Goal: Task Accomplishment & Management: Use online tool/utility

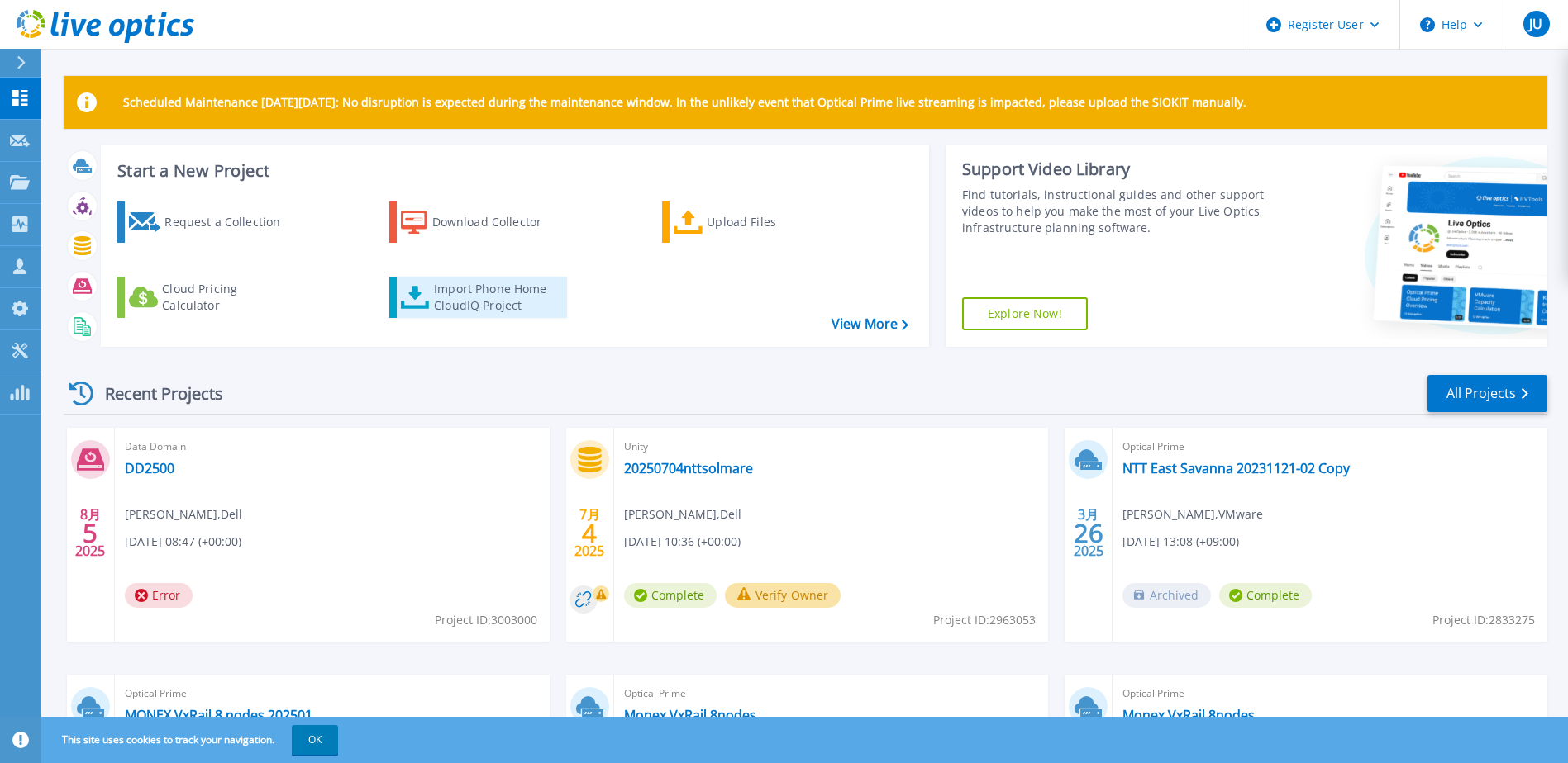
click at [511, 299] on div "Import Phone Home CloudIQ Project" at bounding box center [498, 297] width 129 height 33
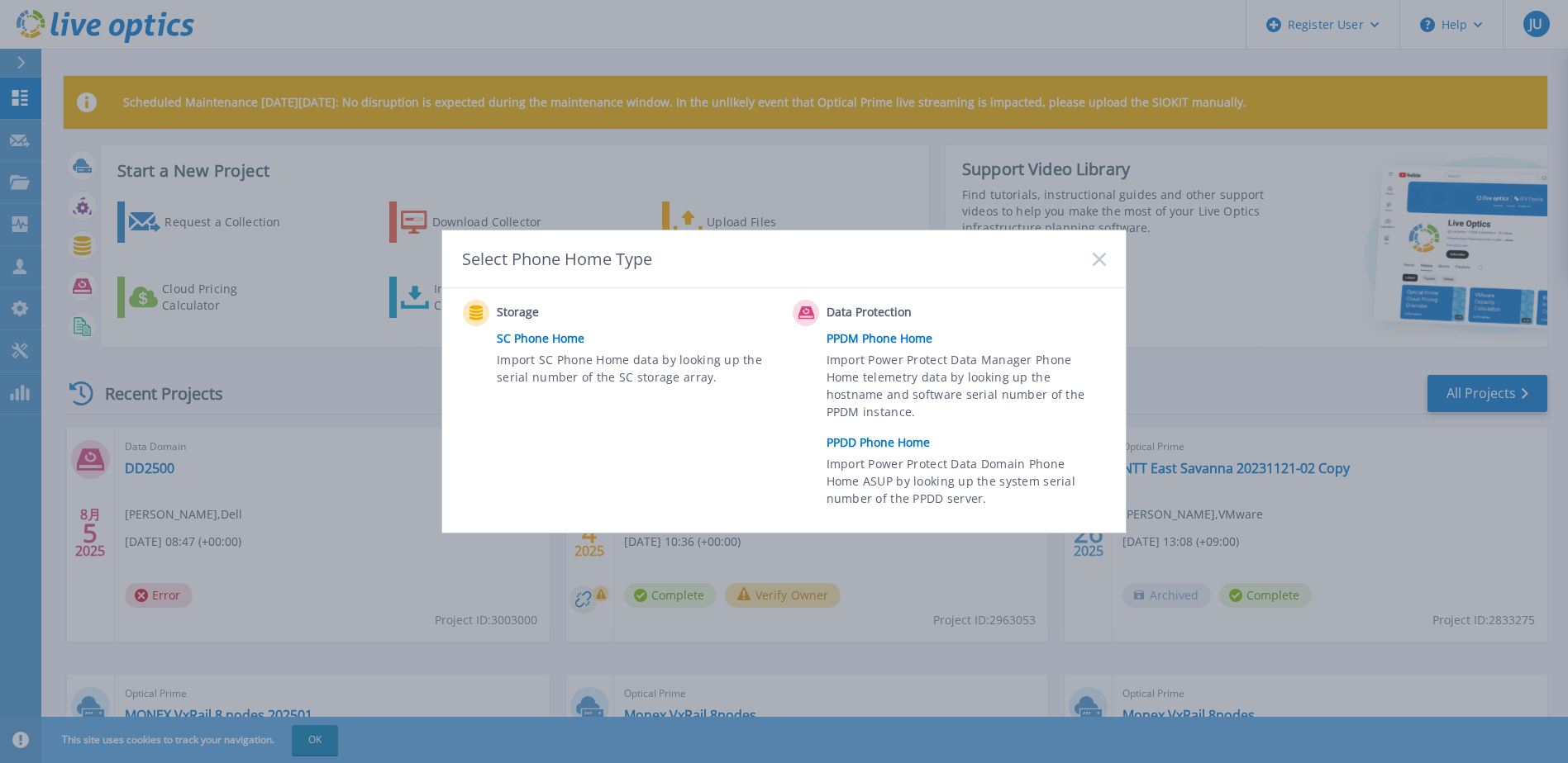
click at [855, 439] on link "PPDD Phone Home" at bounding box center [971, 443] width 288 height 25
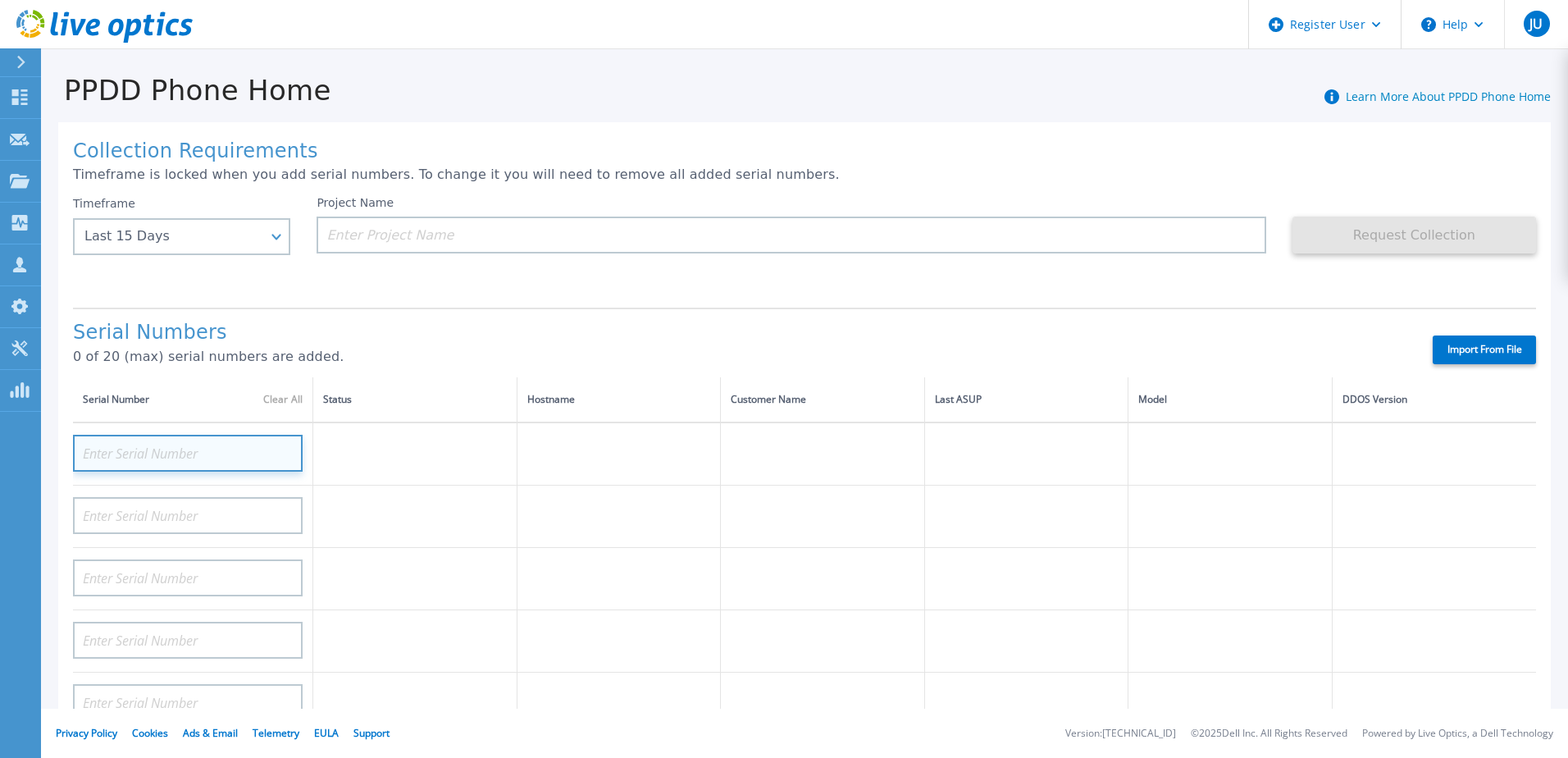
click at [195, 458] on input at bounding box center [188, 453] width 229 height 37
paste input "CKM00201001615"
type input "CKM00201001615"
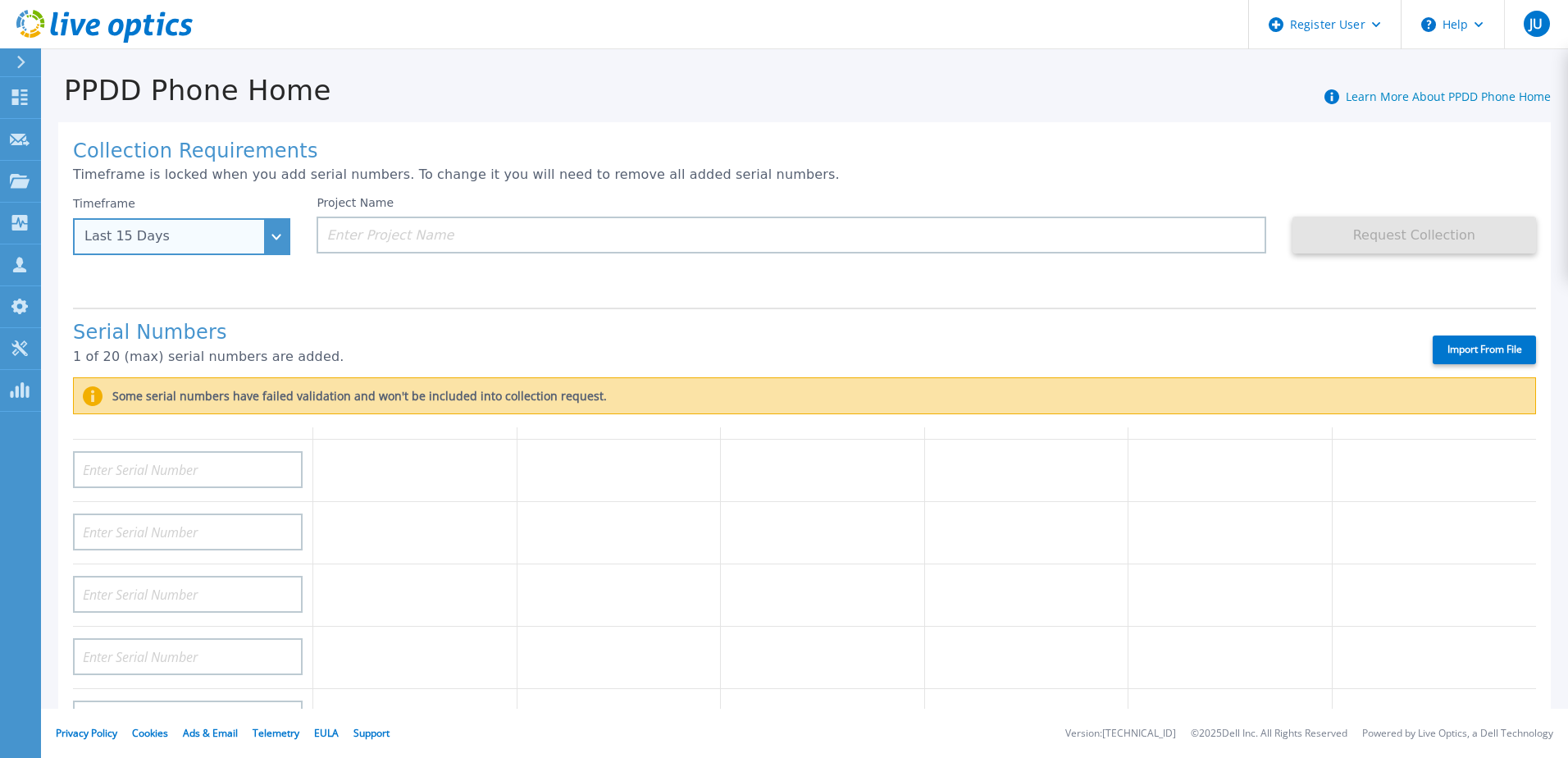
click at [233, 224] on div "Last 15 Days" at bounding box center [182, 236] width 217 height 37
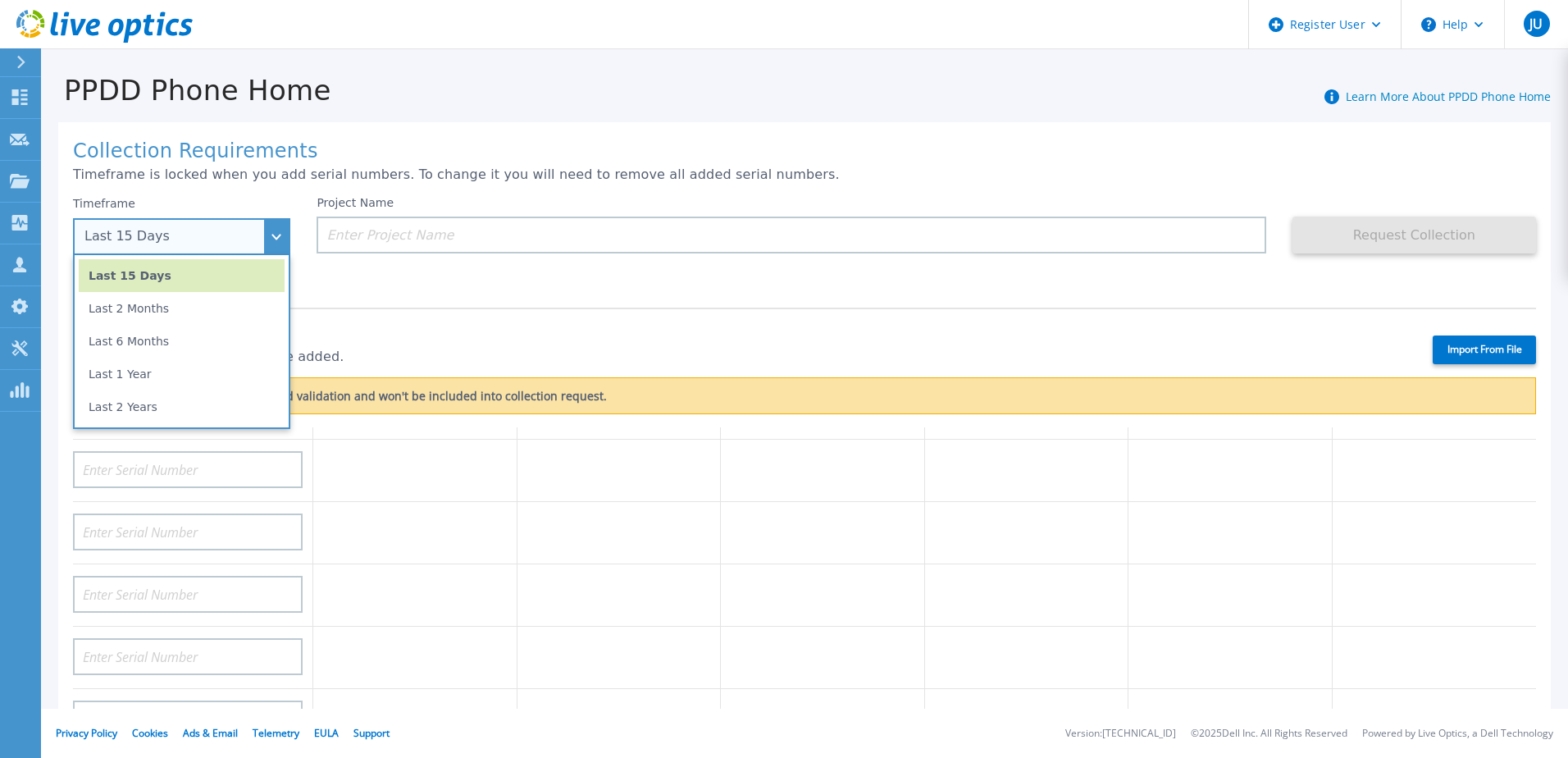
click at [248, 234] on div "Last 15 Days" at bounding box center [172, 236] width 176 height 15
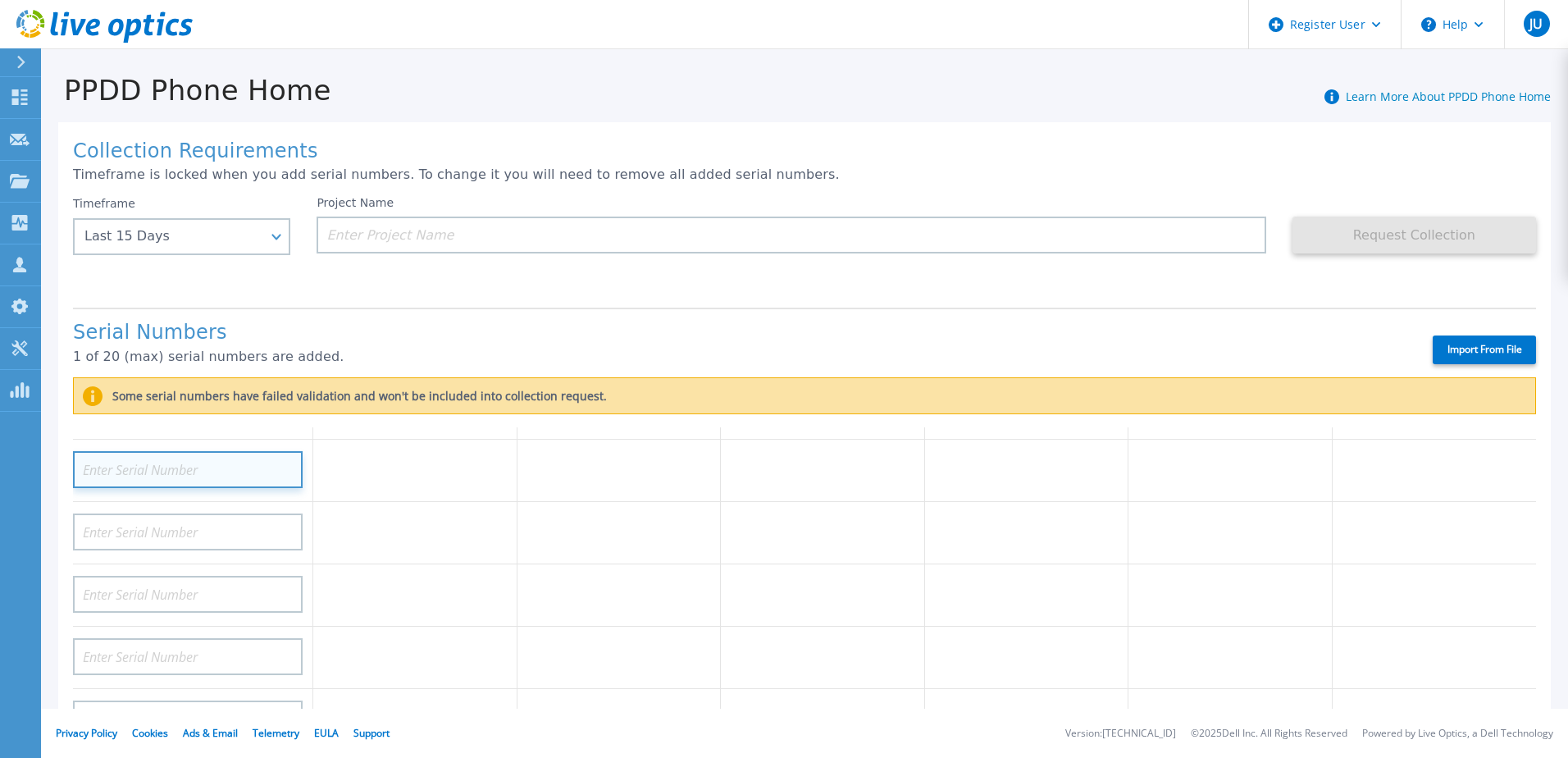
click at [154, 477] on input at bounding box center [188, 469] width 229 height 37
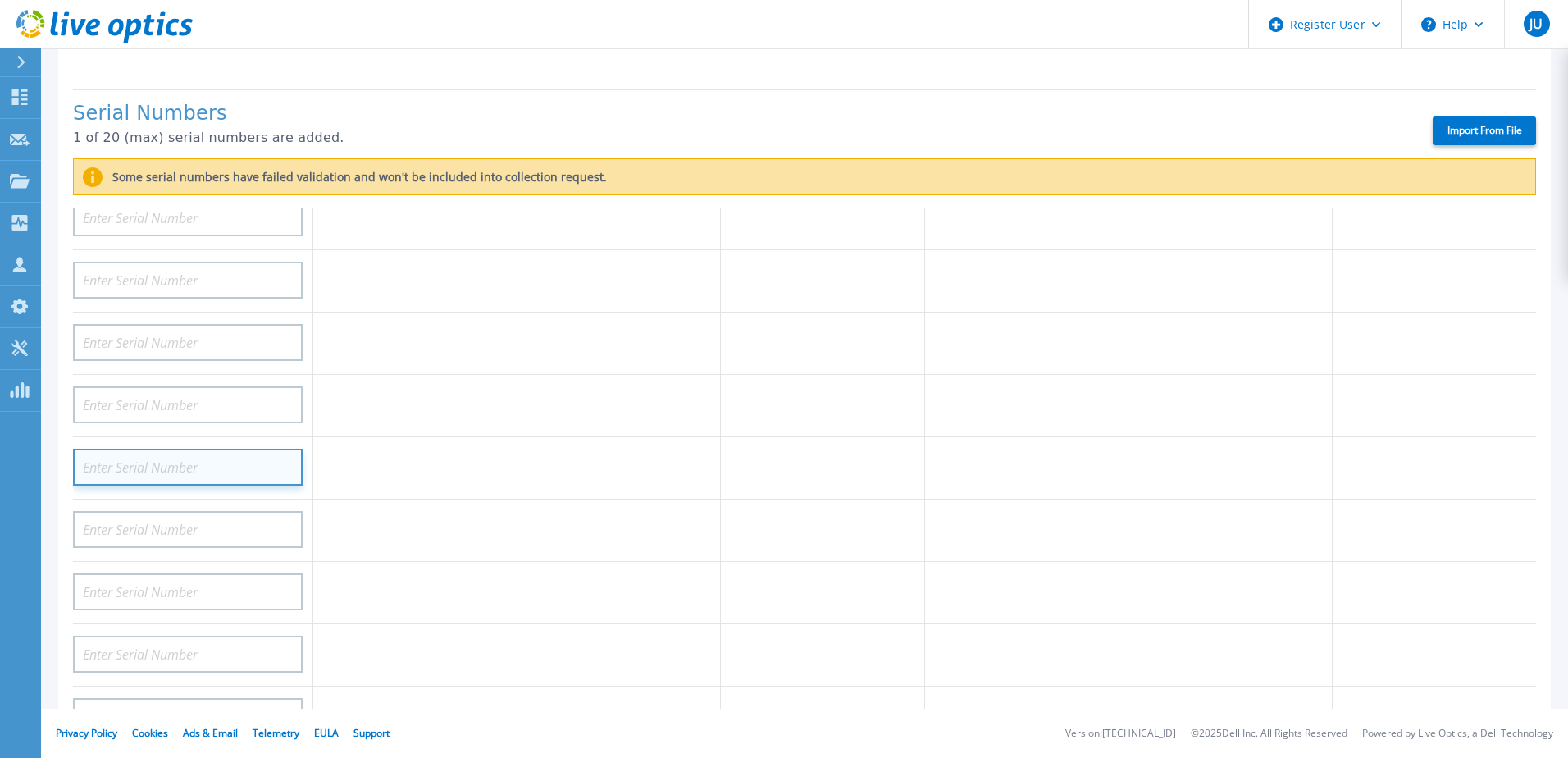
scroll to position [438, 0]
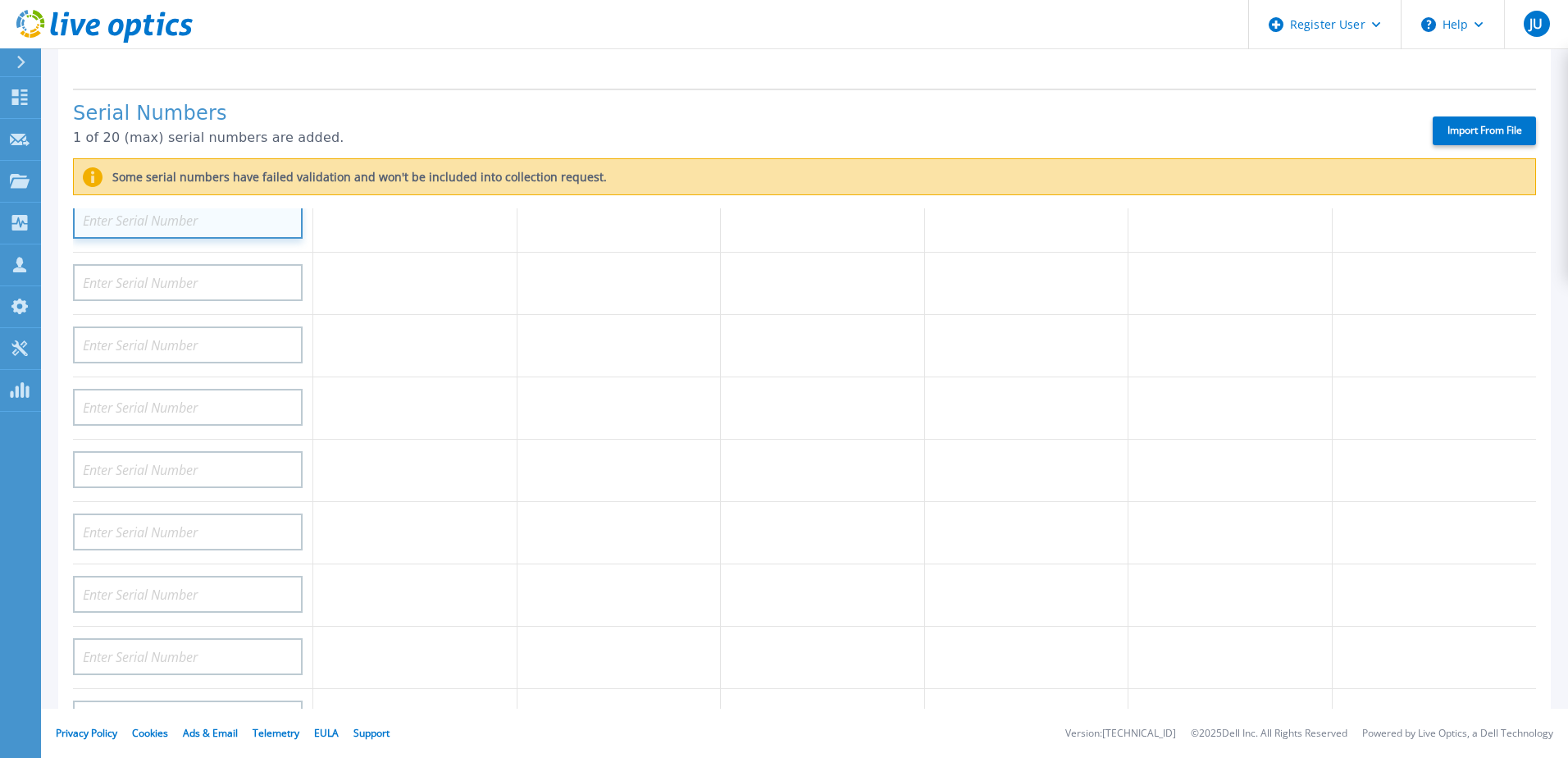
click at [109, 216] on input at bounding box center [188, 220] width 229 height 37
paste input "1MZWL54"
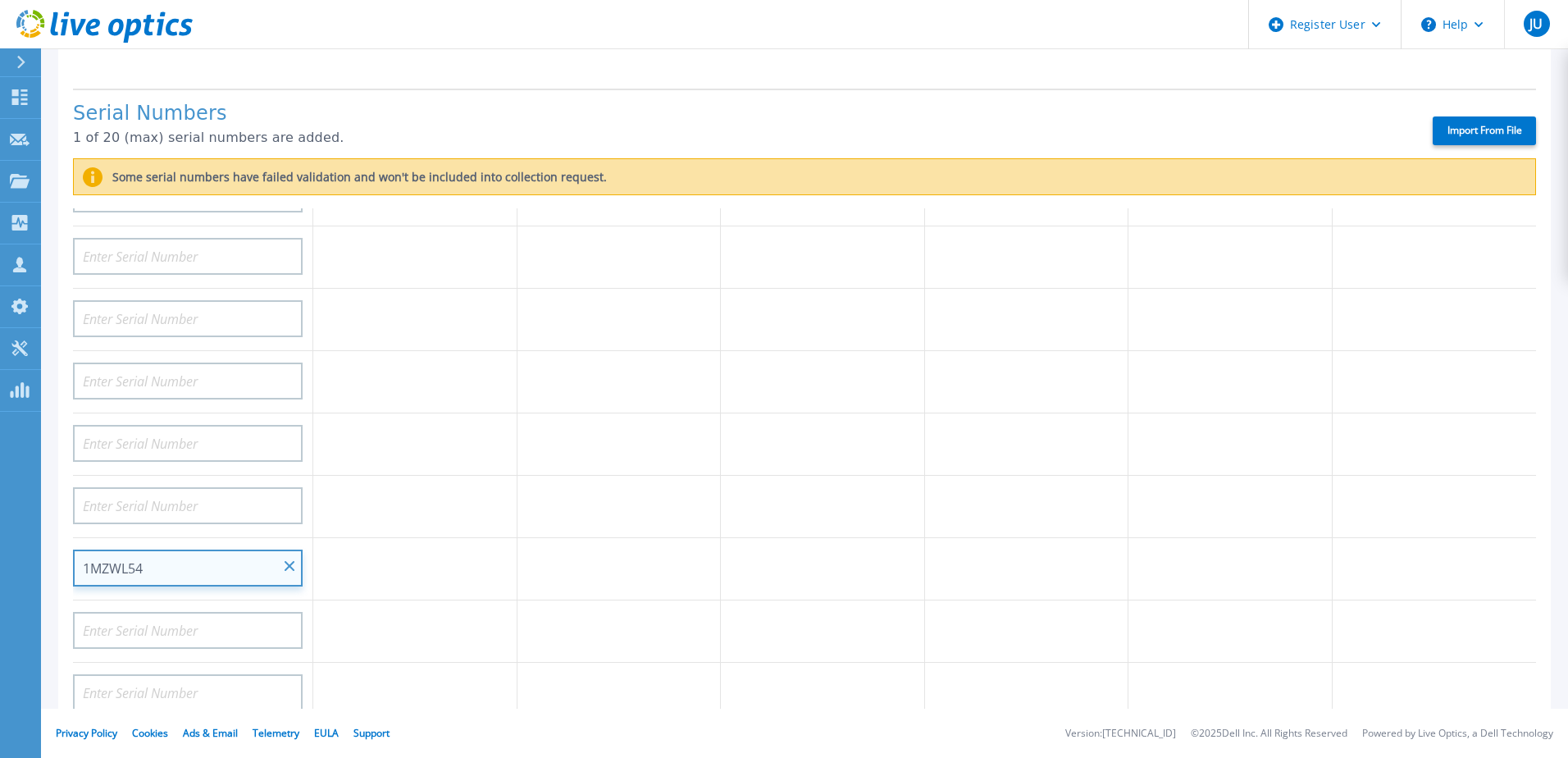
scroll to position [0, 0]
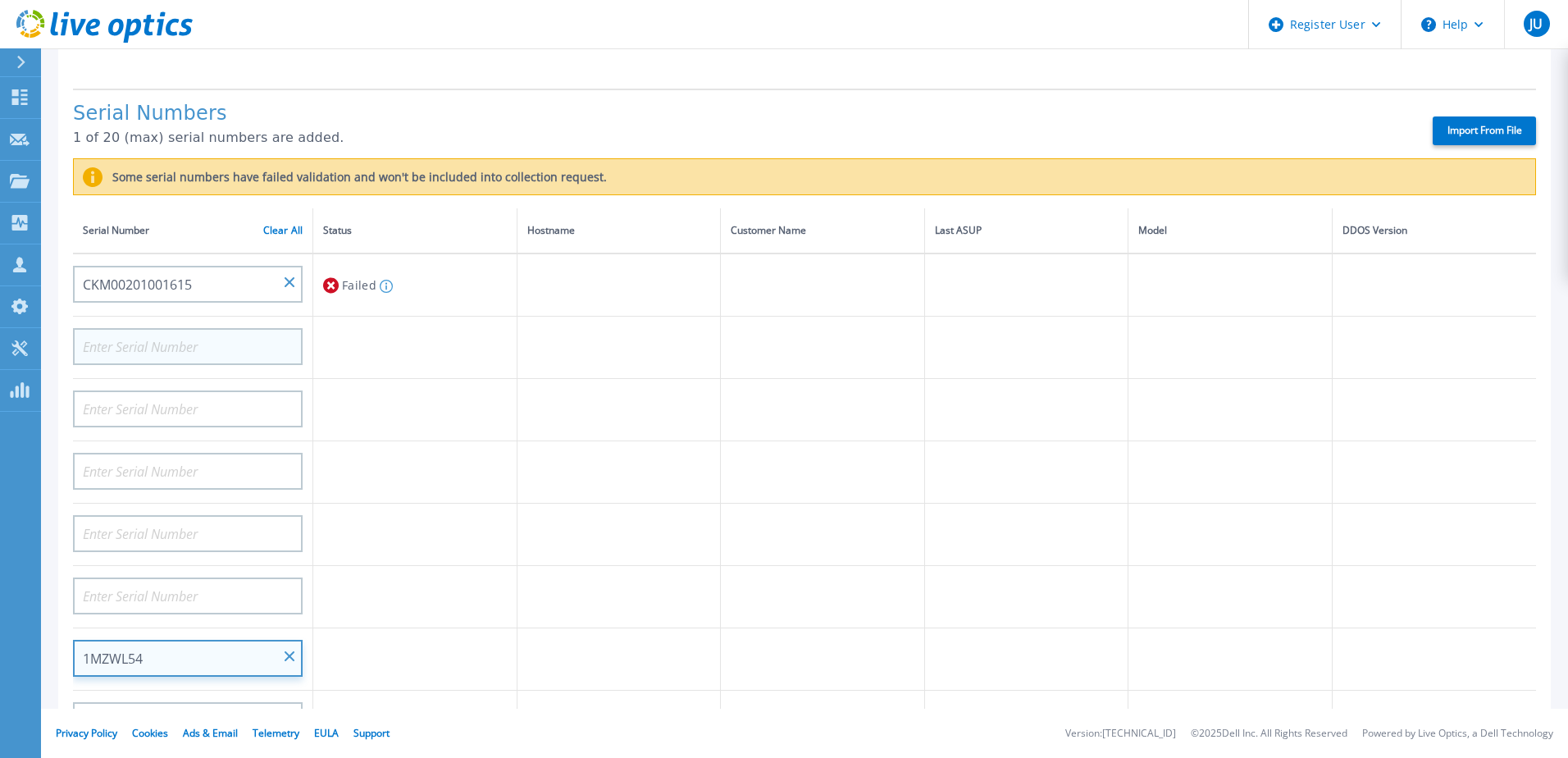
type input "1MZWL54"
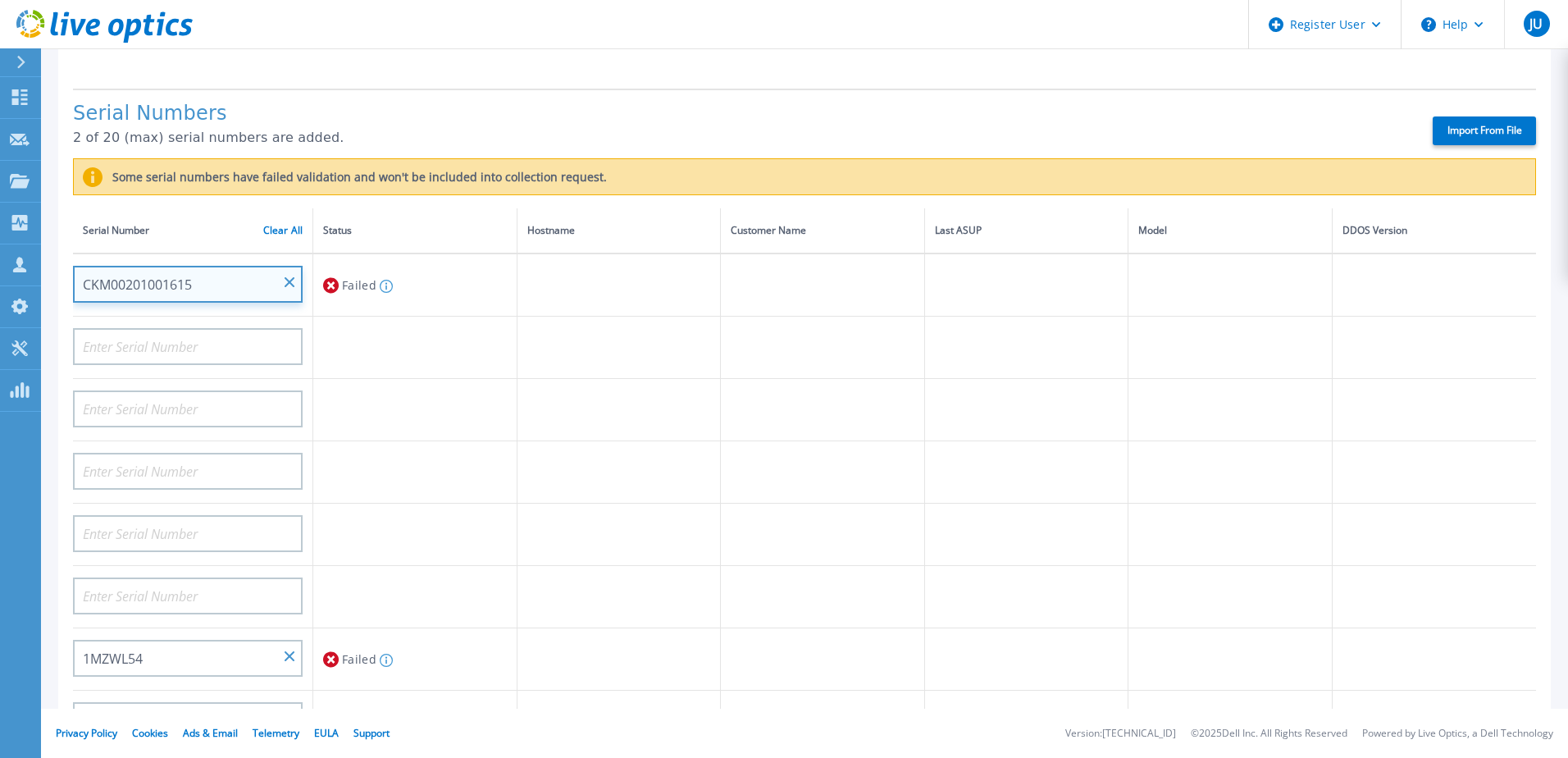
drag, startPoint x: 212, startPoint y: 288, endPoint x: 56, endPoint y: 288, distance: 156.0
click at [56, 288] on div "Collection Requirements Timeframe is locked when you add serial numbers. To cha…" at bounding box center [804, 384] width 1527 height 993
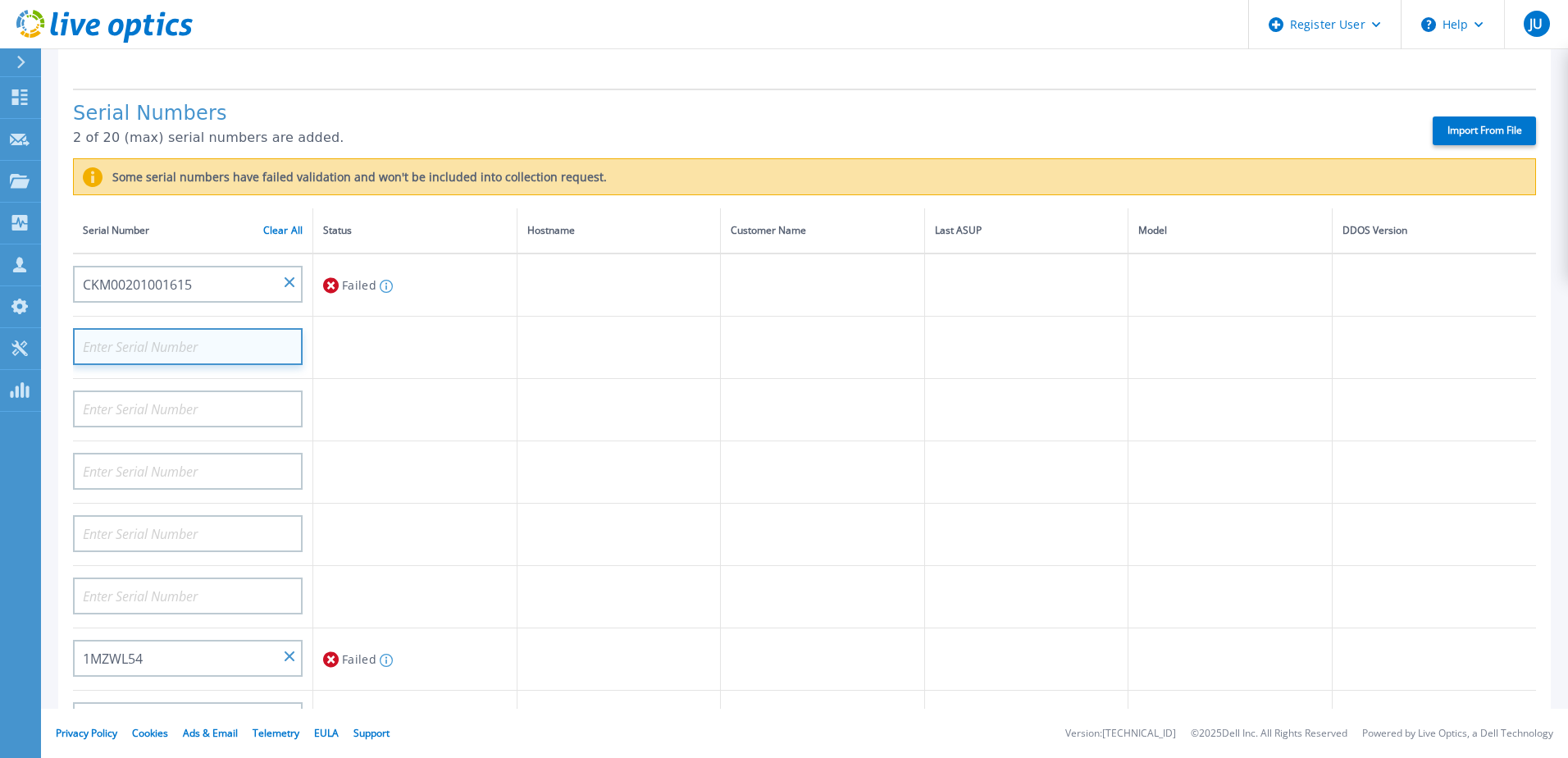
click at [156, 340] on input at bounding box center [188, 347] width 229 height 37
paste input "1MZWL54"
type input "1MZWL54"
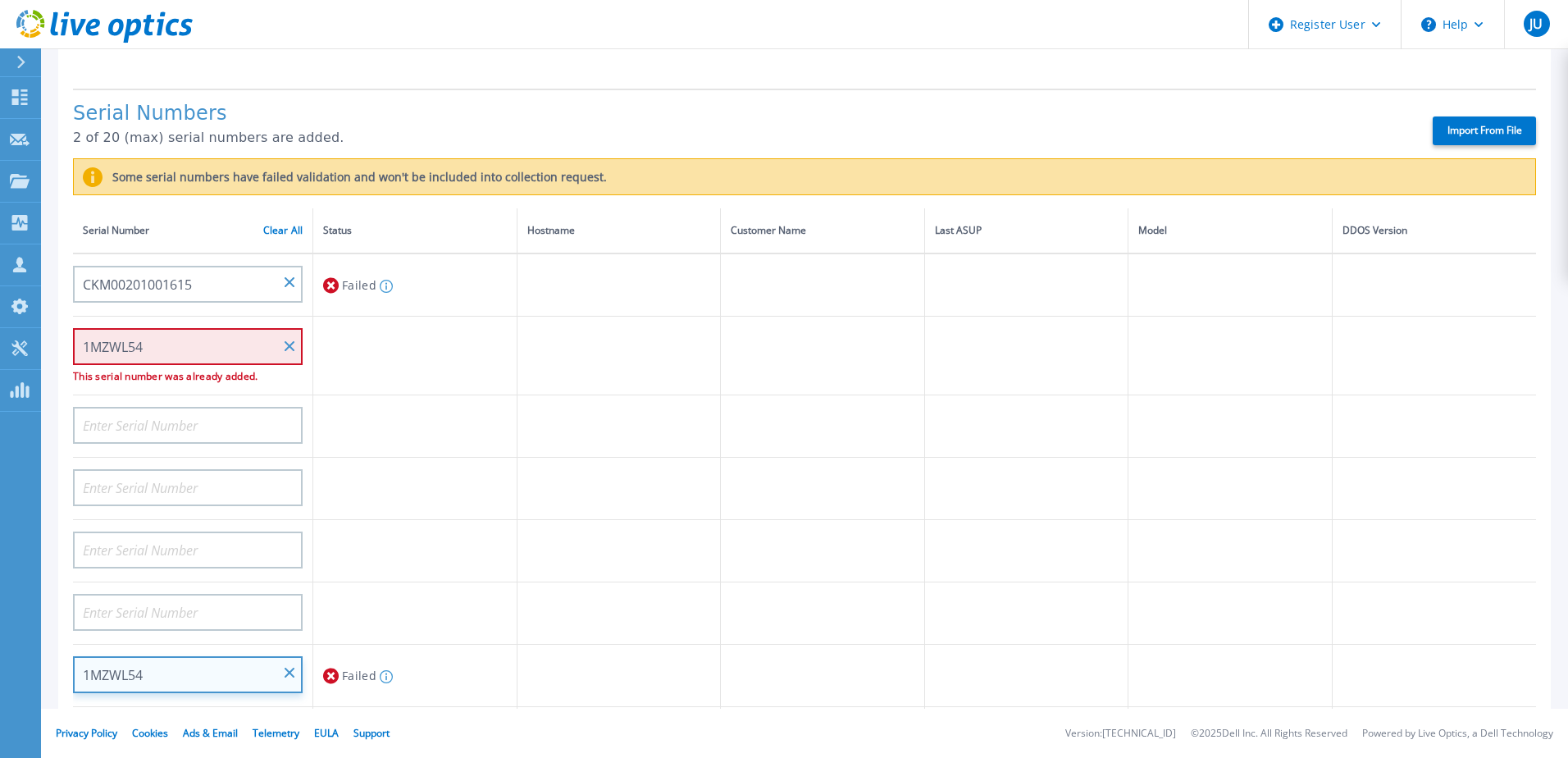
click at [285, 669] on div "1MZWL54" at bounding box center [188, 668] width 229 height 49
click at [283, 672] on input "1MZWL54" at bounding box center [188, 674] width 229 height 37
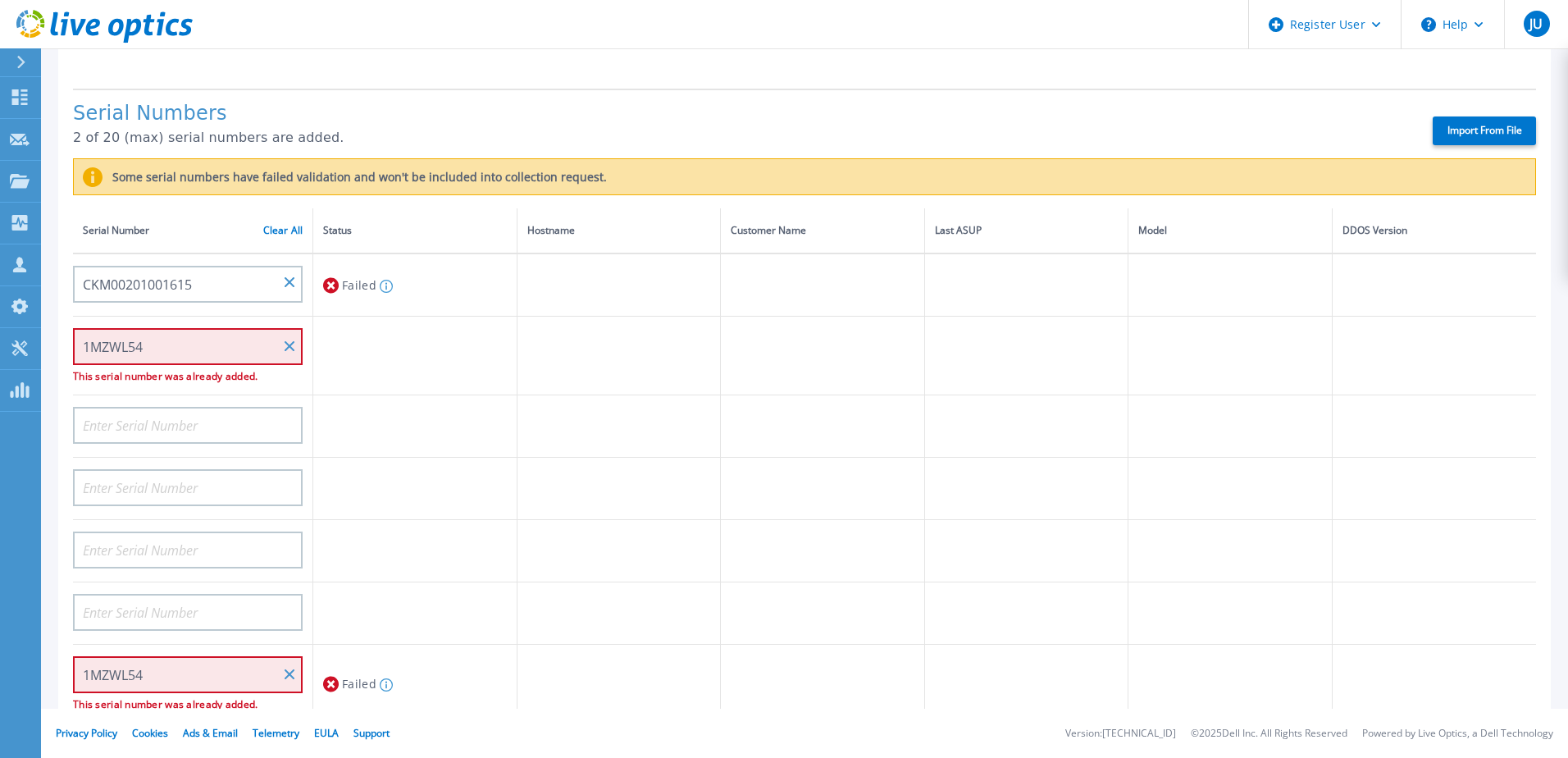
click at [25, 57] on icon at bounding box center [20, 63] width 9 height 13
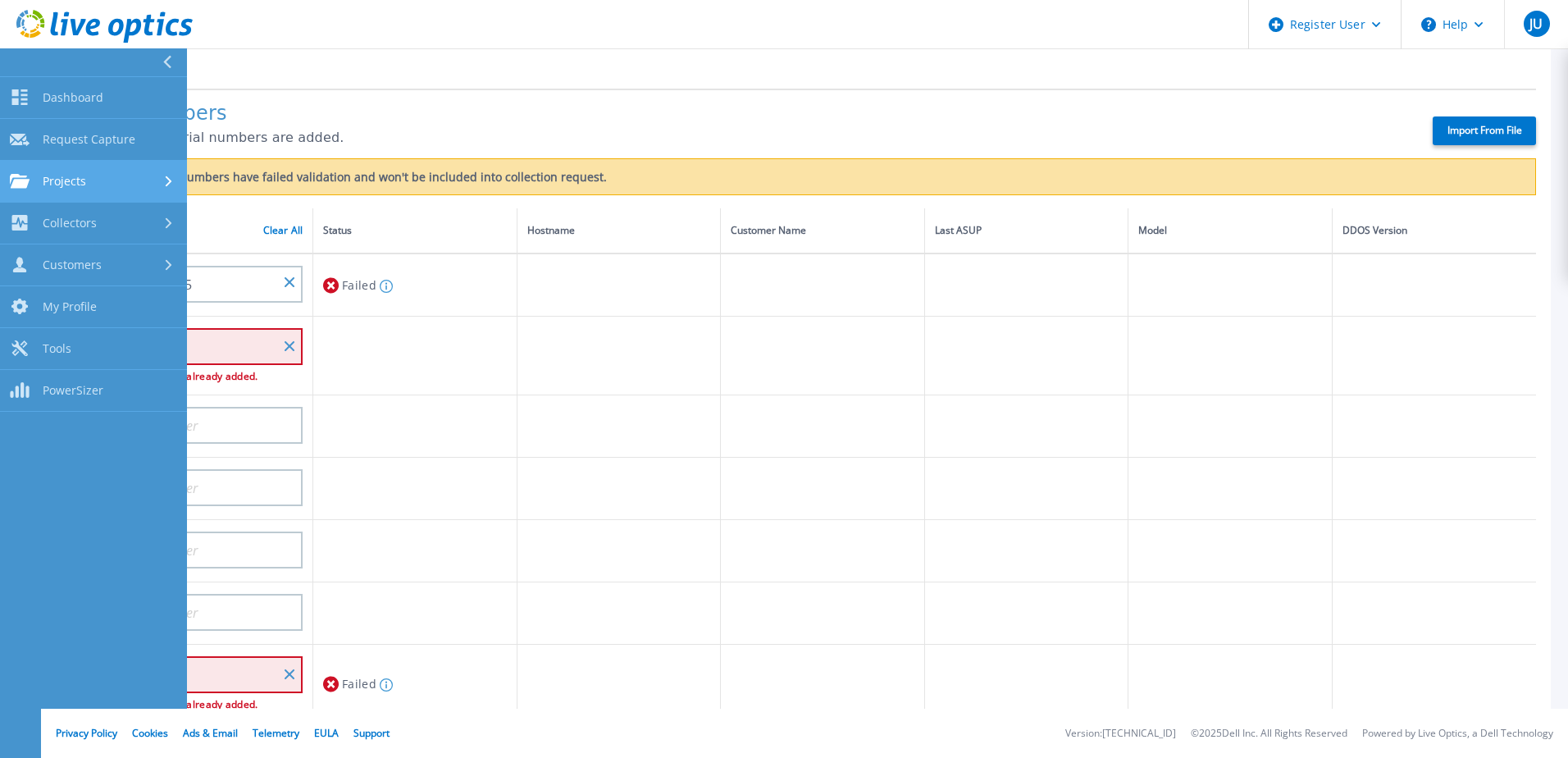
click at [109, 187] on div "Projects" at bounding box center [93, 182] width 168 height 15
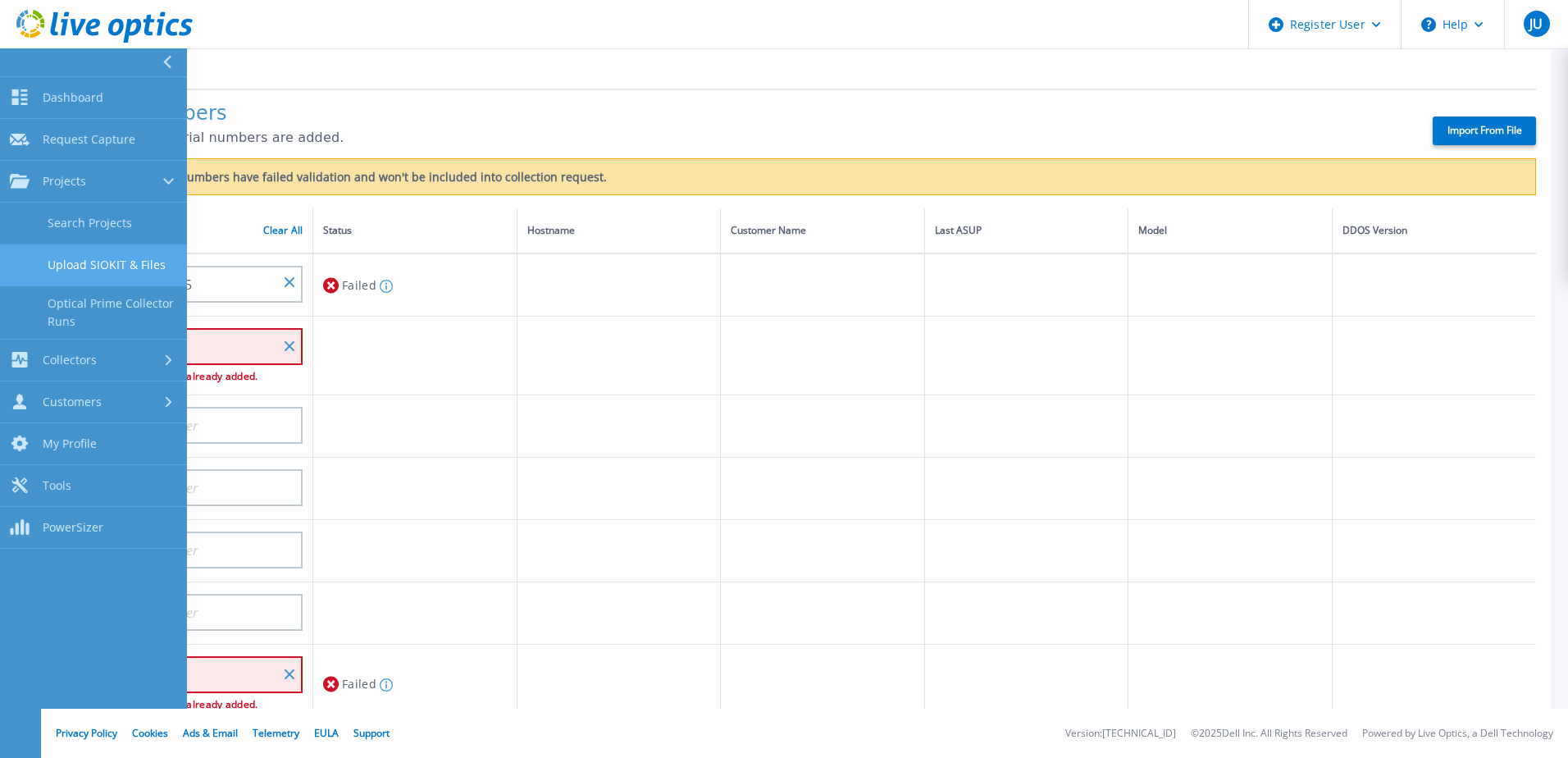
click at [128, 269] on link "Upload SIOKIT & Files" at bounding box center [93, 266] width 187 height 42
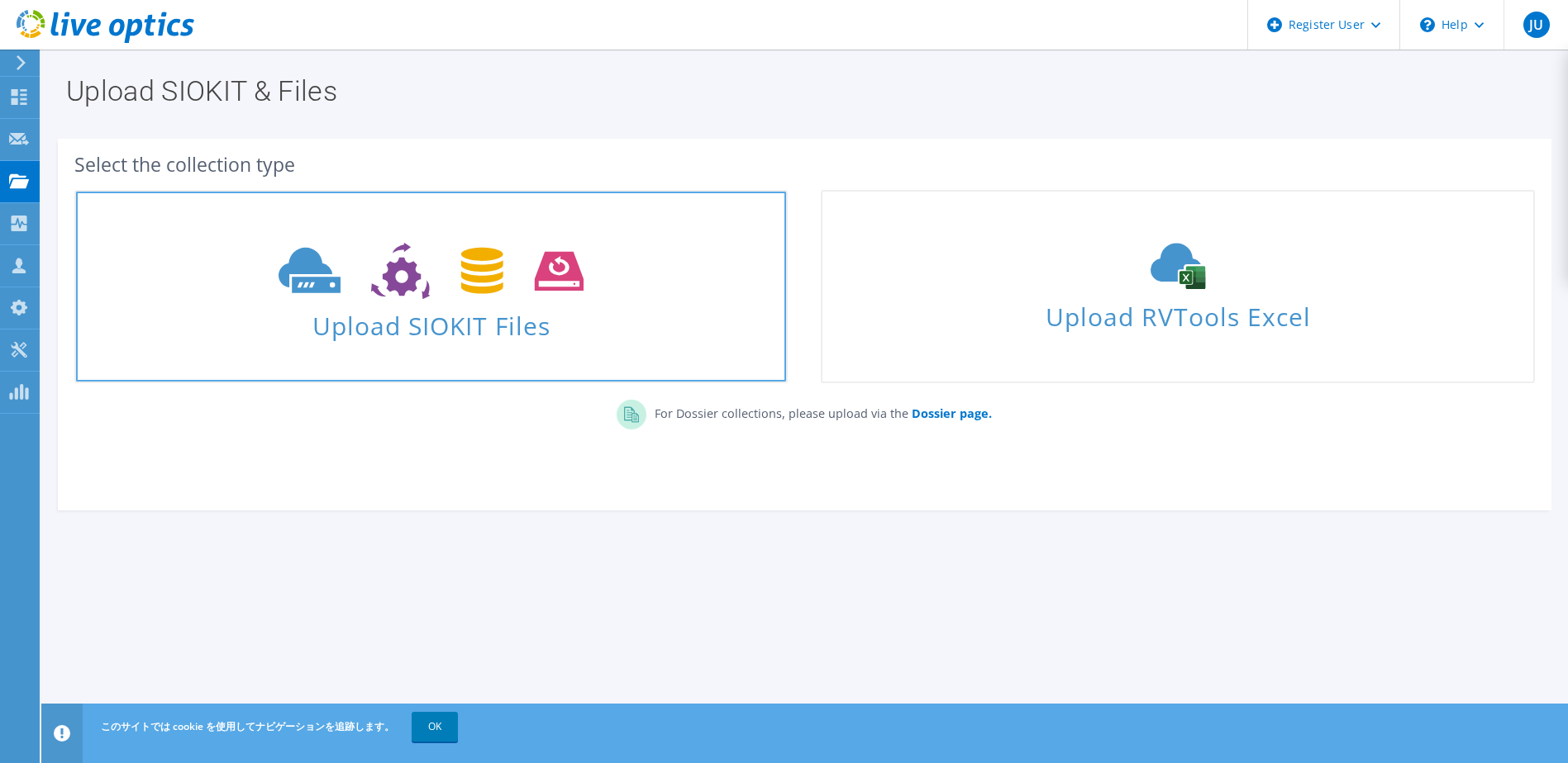
click at [581, 287] on use at bounding box center [431, 270] width 305 height 57
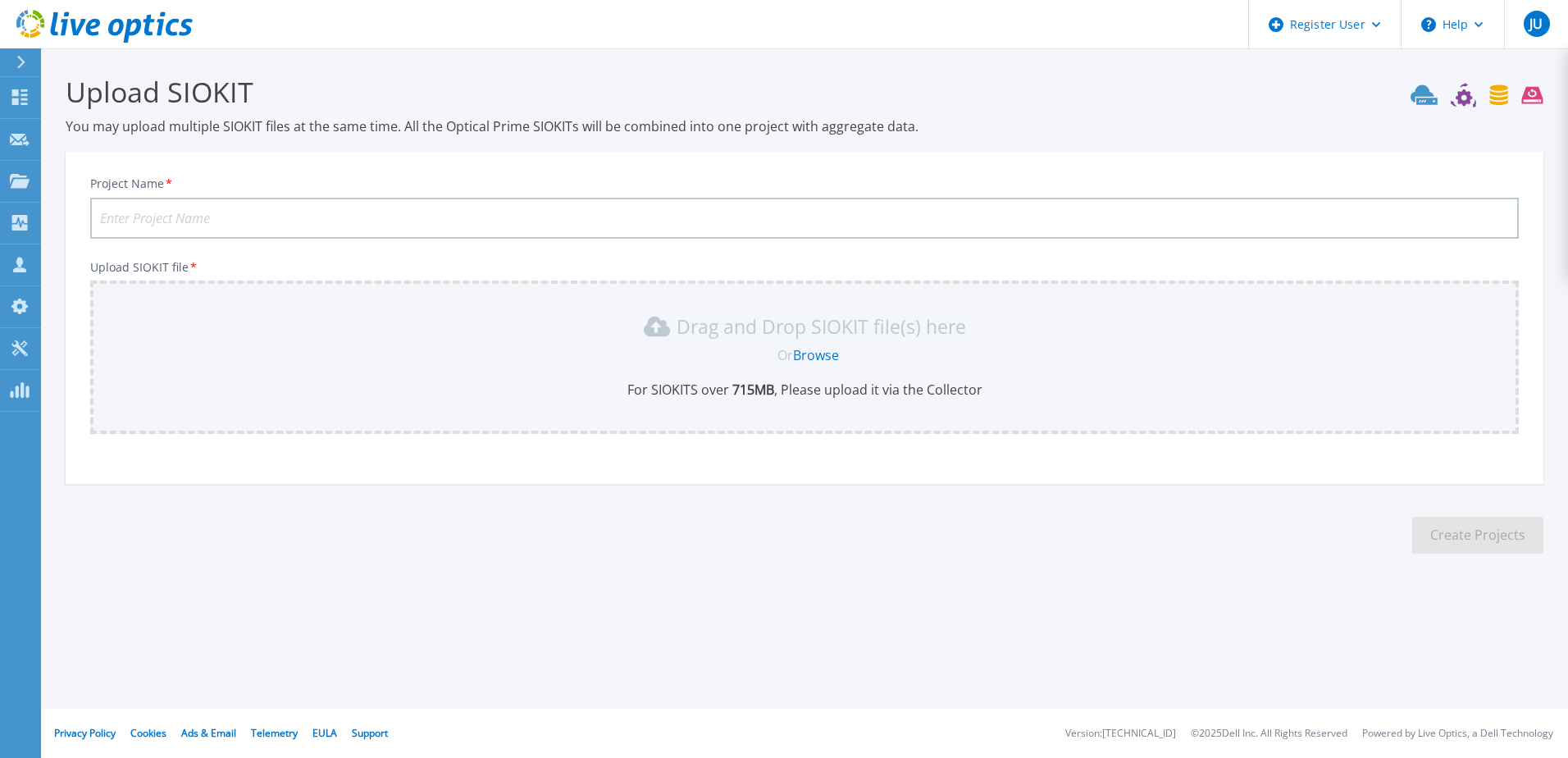
click at [81, 21] on icon at bounding box center [78, 27] width 15 height 16
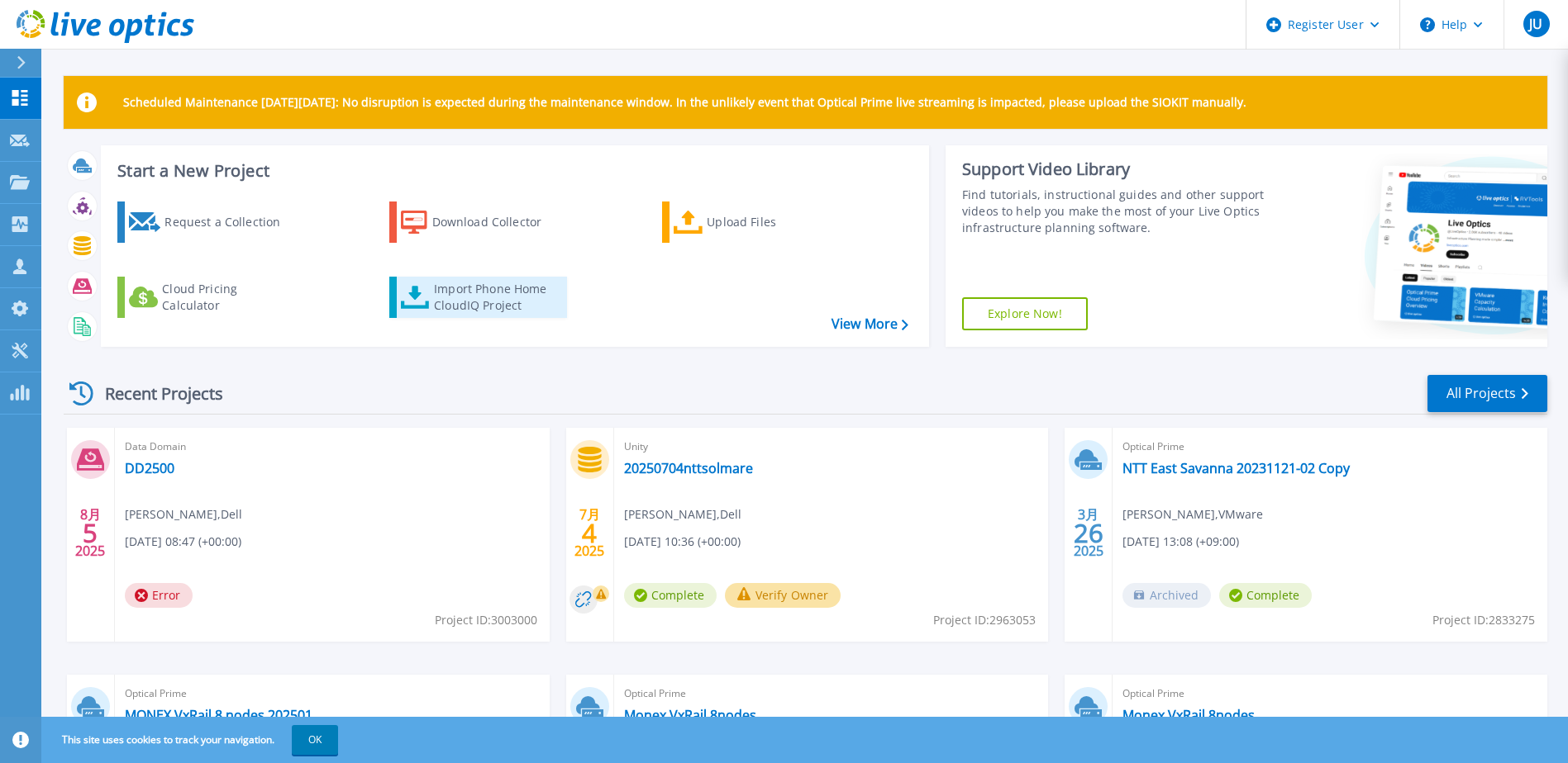
click at [469, 313] on div "Import Phone Home CloudIQ Project" at bounding box center [498, 297] width 129 height 33
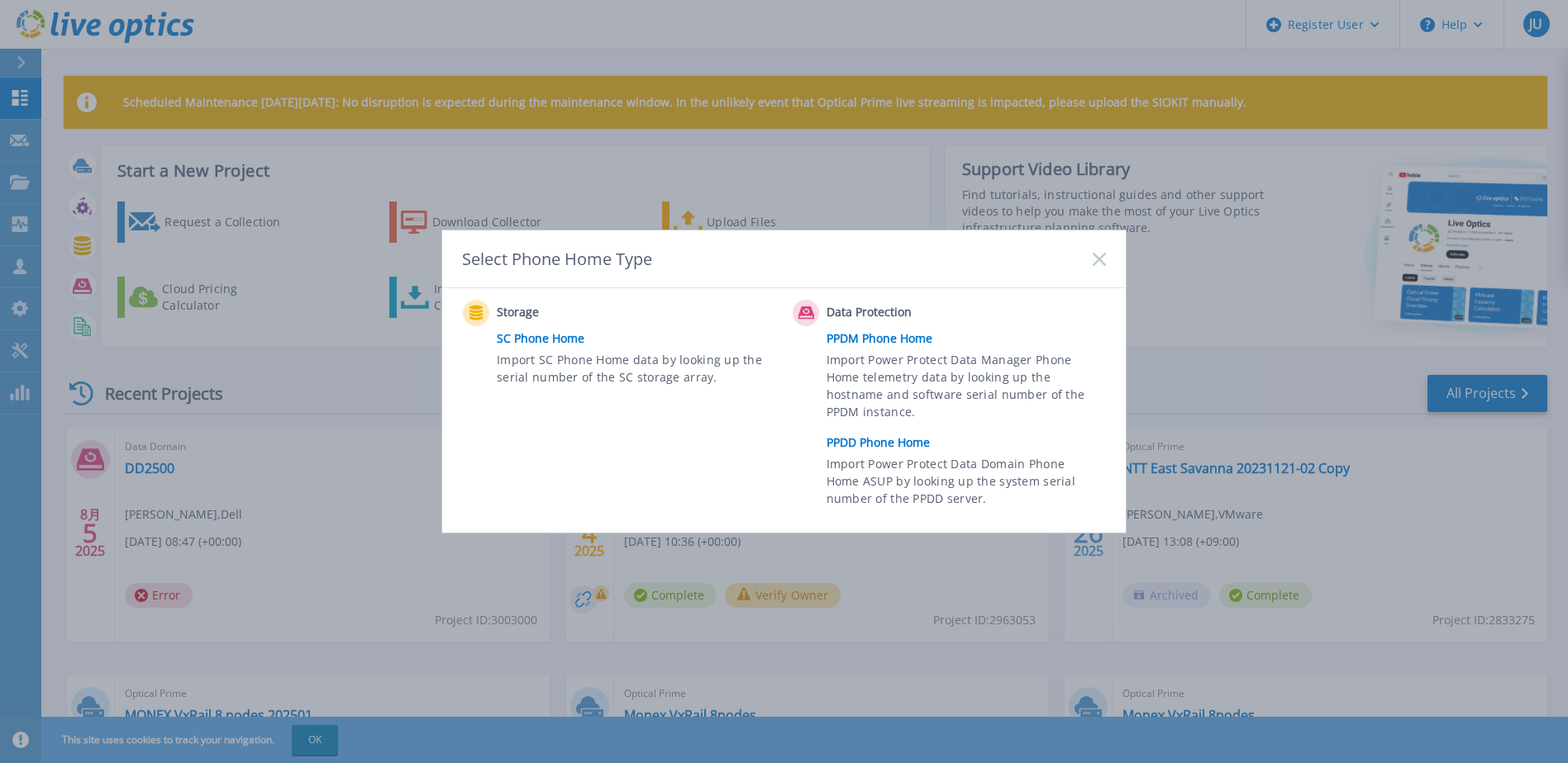
click at [895, 440] on link "PPDD Phone Home" at bounding box center [971, 443] width 288 height 25
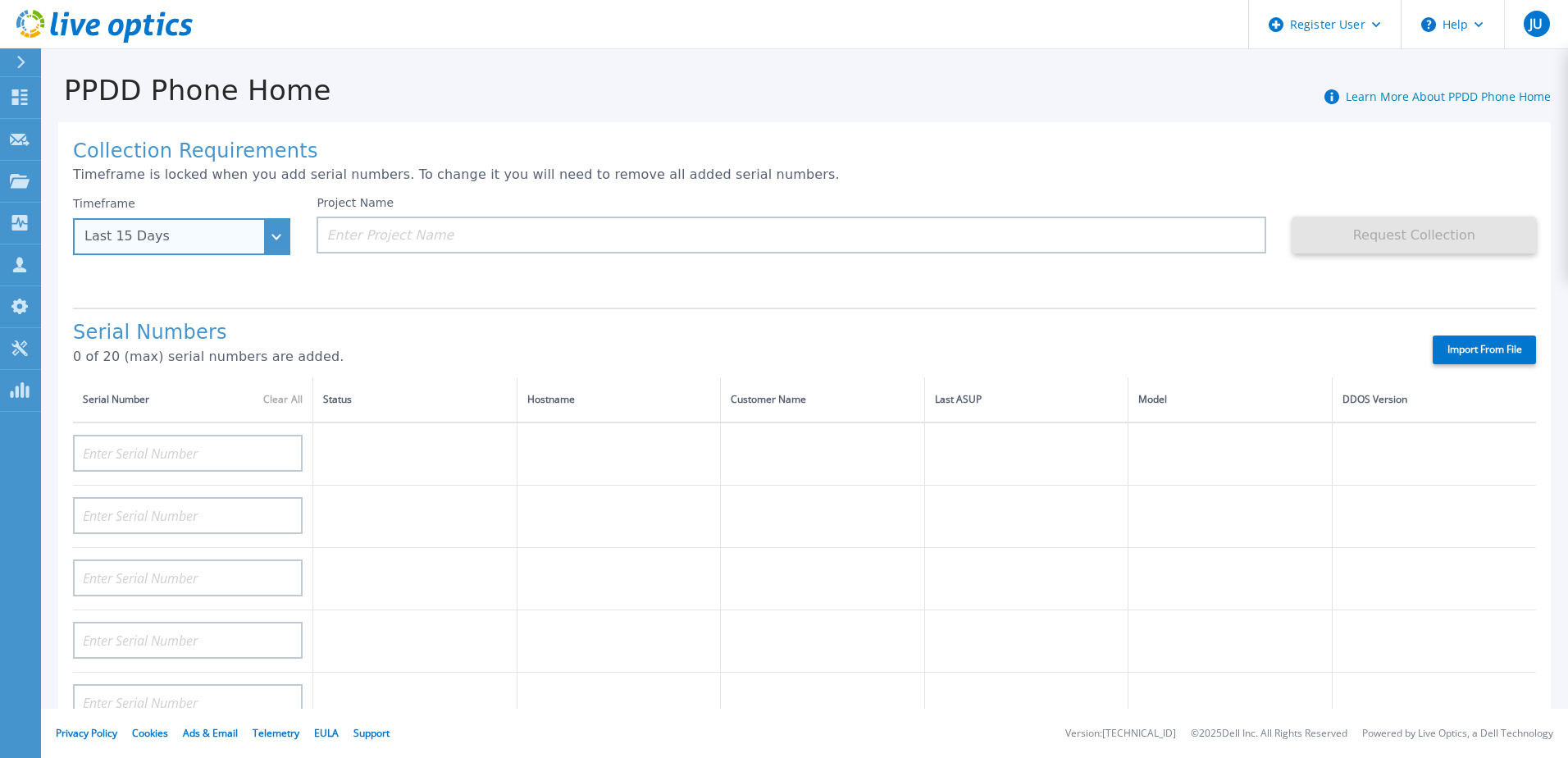
click at [264, 236] on div "Last 15 Days" at bounding box center [182, 236] width 217 height 37
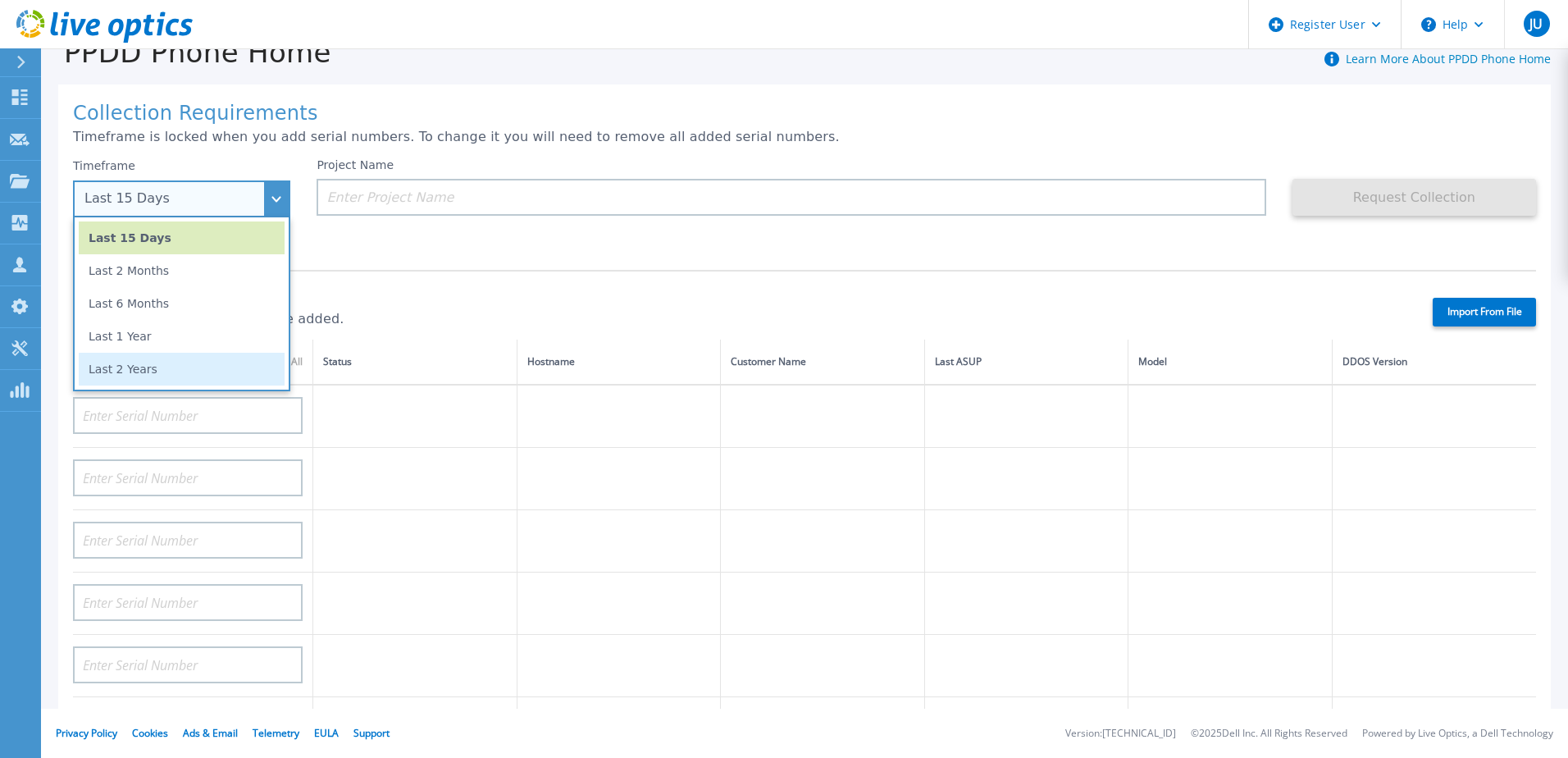
scroll to position [55, 0]
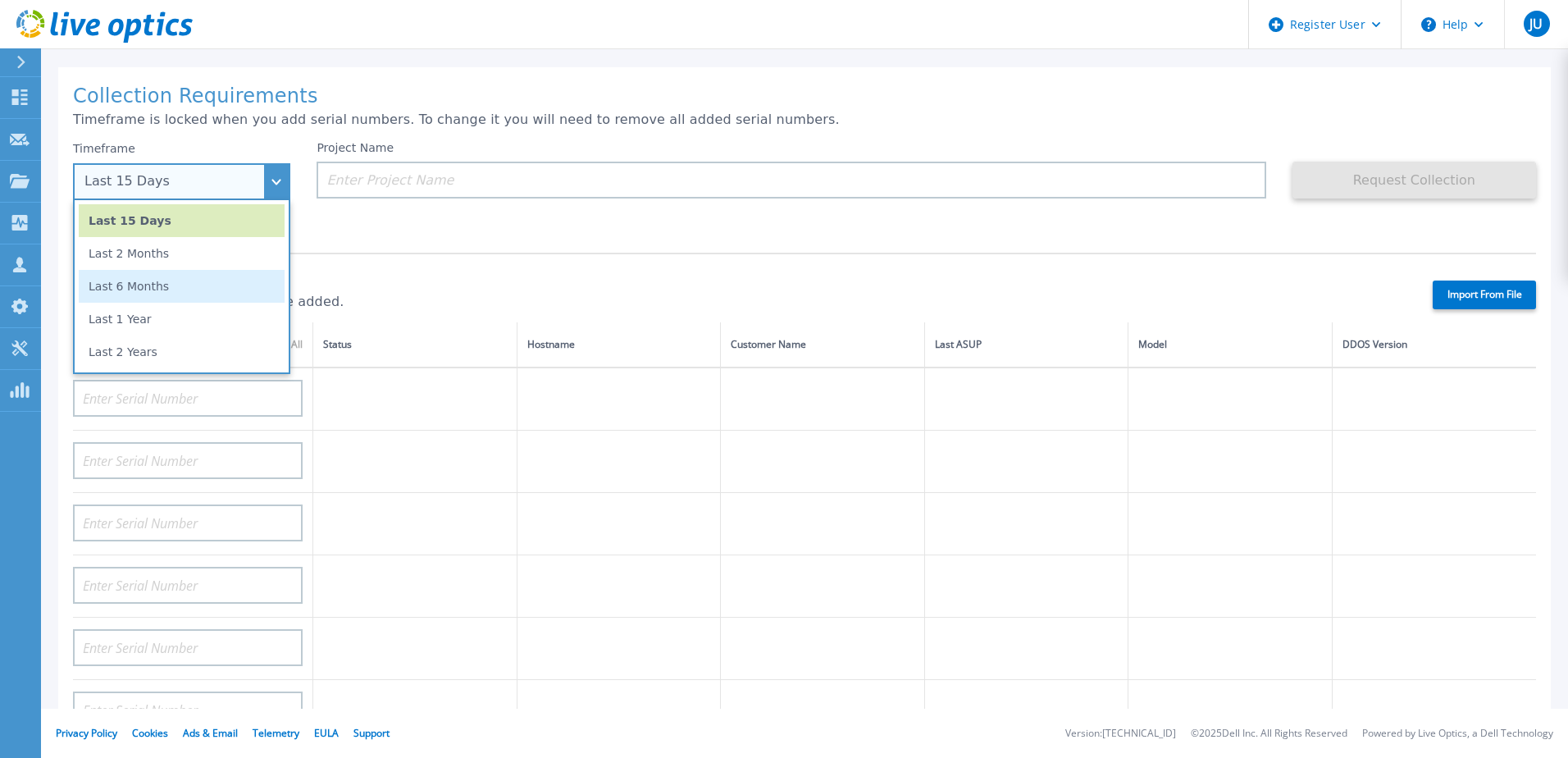
click at [223, 296] on li "Last 6 Months" at bounding box center [182, 286] width 206 height 32
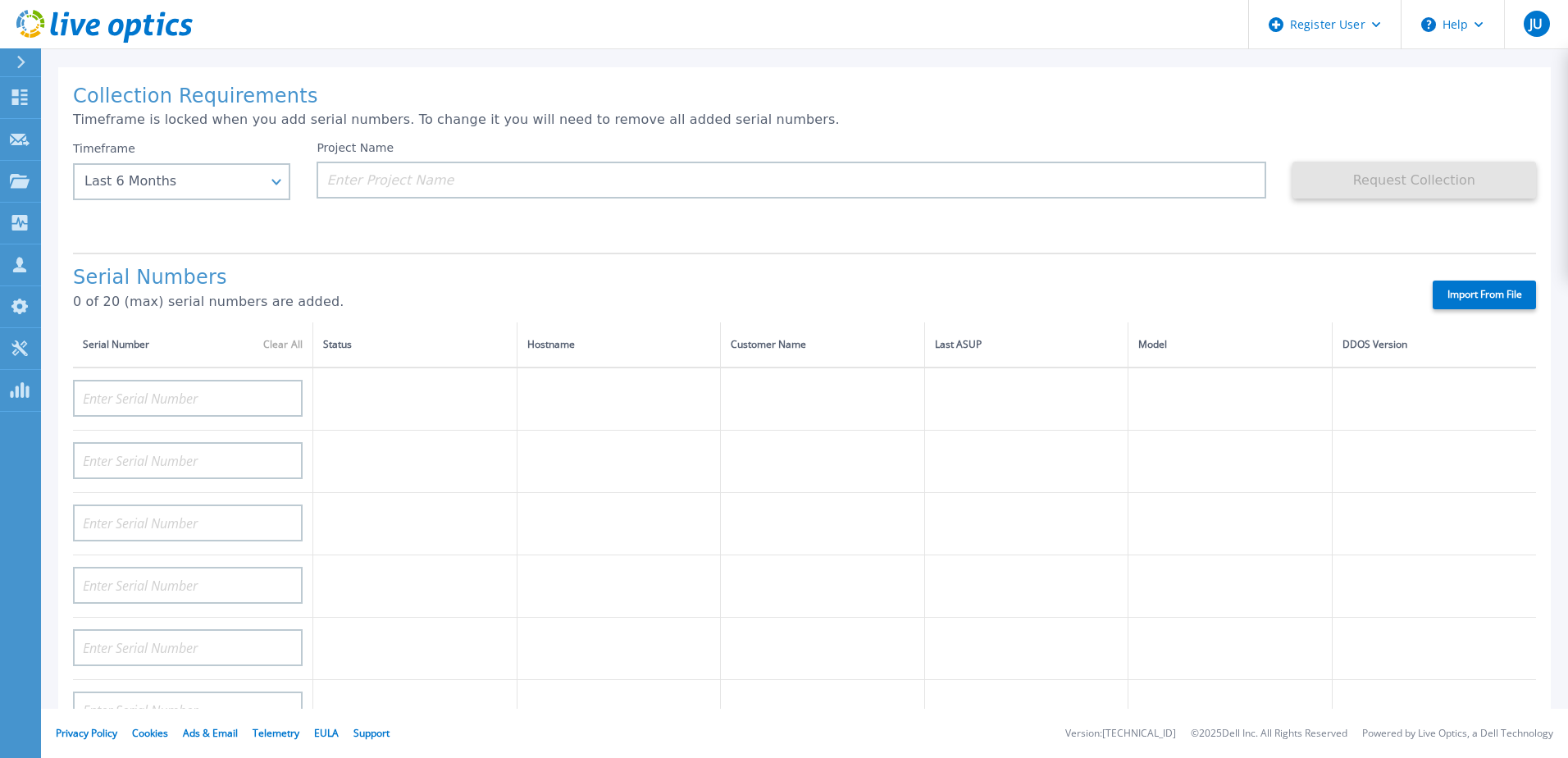
click at [520, 252] on div "Serial Numbers 0 of 20 (max) serial numbers are added. Import From File" at bounding box center [804, 287] width 1463 height 70
click at [230, 397] on input at bounding box center [188, 398] width 229 height 37
paste input "CKM00201001615"
type input "CKM00201001615"
